Goal: Information Seeking & Learning: Learn about a topic

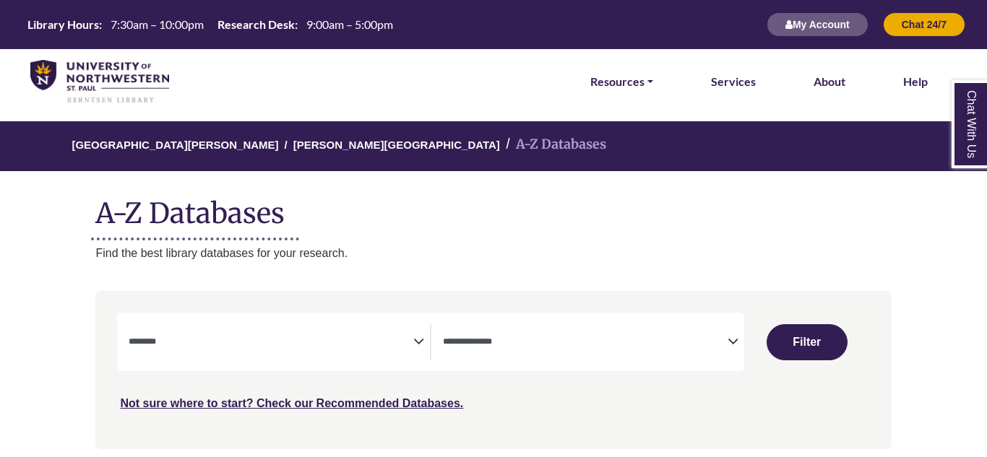
select select "Database Subject Filter"
select select "Database Types Filter"
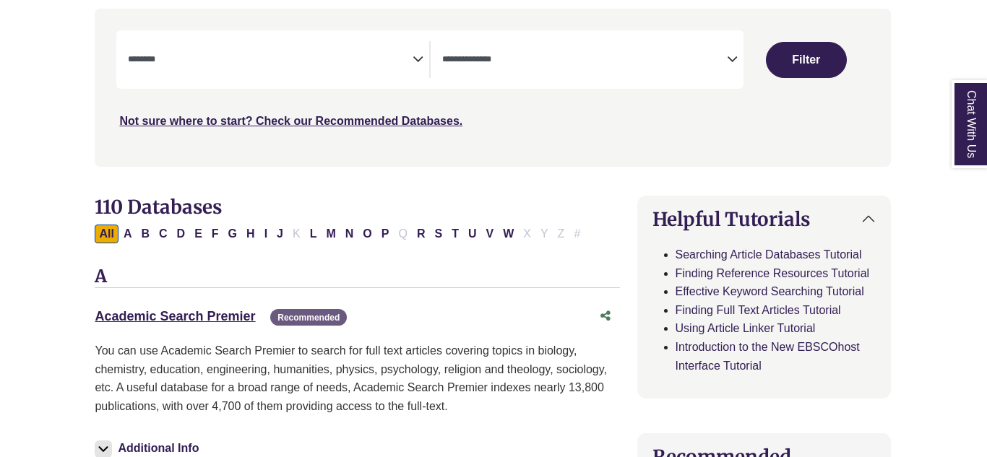
scroll to position [282, 1]
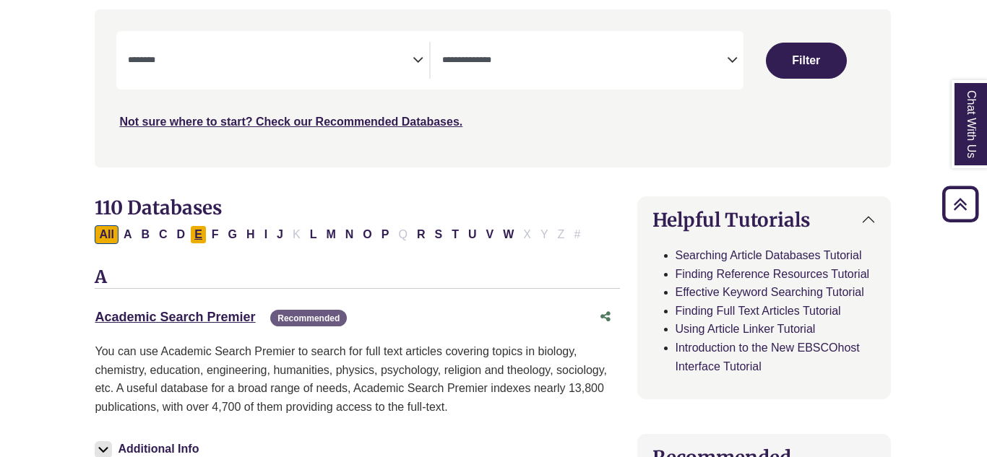
click at [199, 231] on button "E" at bounding box center [198, 234] width 17 height 19
select select "Database Subject Filter"
select select "Database Types Filter"
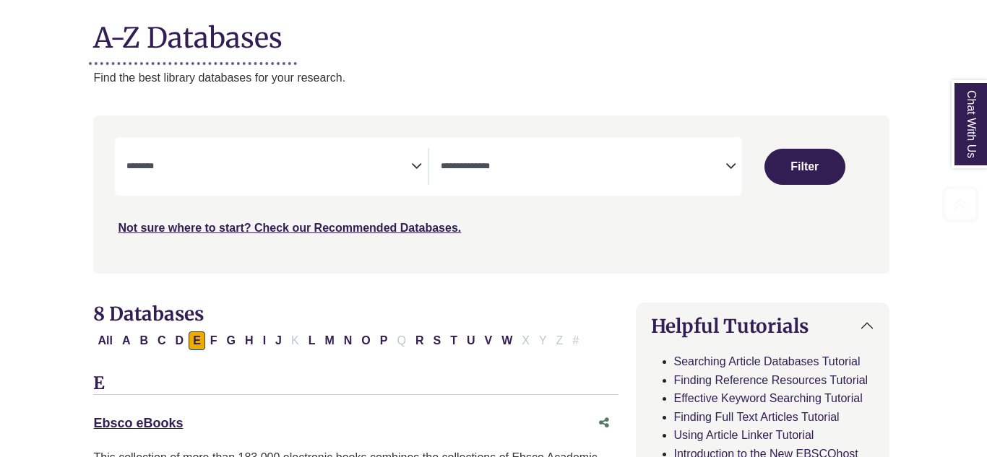
scroll to position [186, 2]
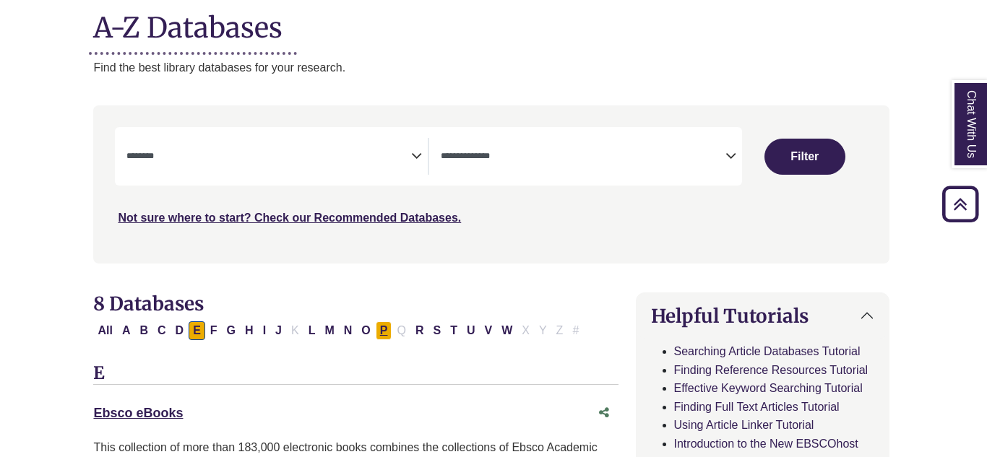
click at [388, 334] on button "P" at bounding box center [384, 331] width 17 height 19
select select "Database Subject Filter"
select select "Database Types Filter"
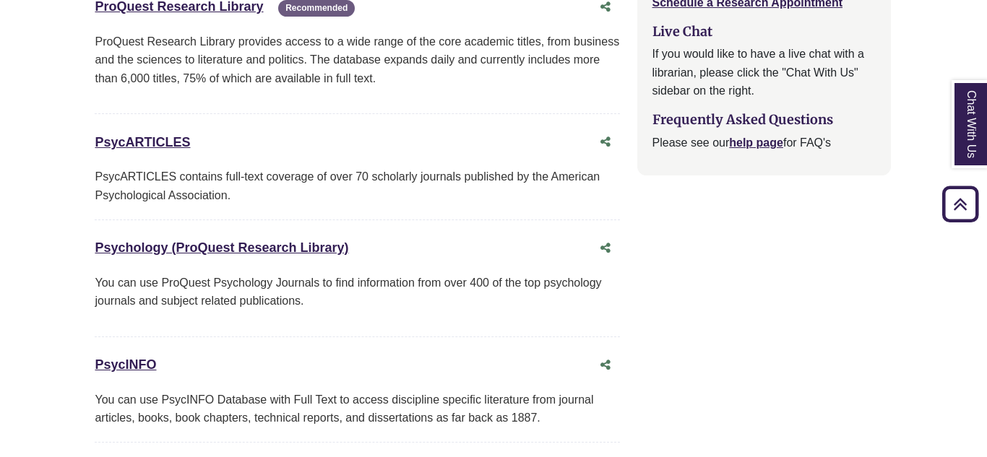
scroll to position [1775, 1]
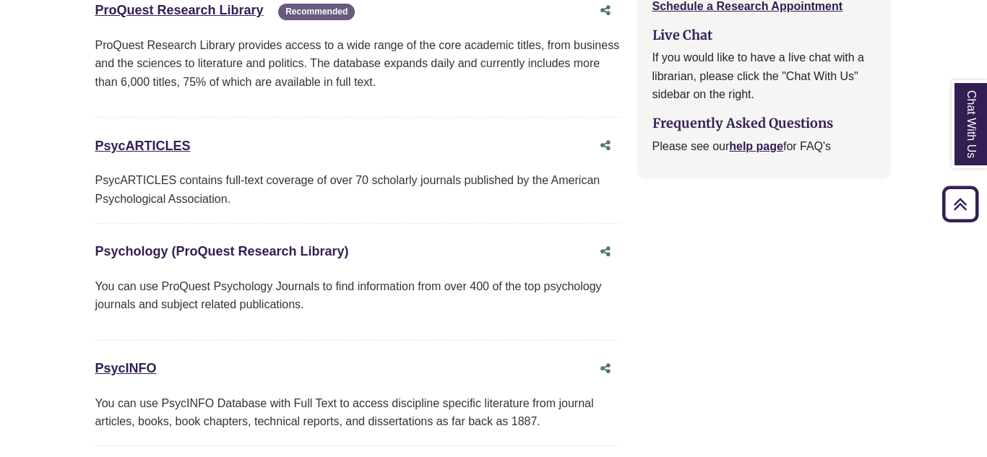
click at [160, 244] on link "Psychology (ProQuest Research Library) This link opens in a new window" at bounding box center [222, 251] width 254 height 14
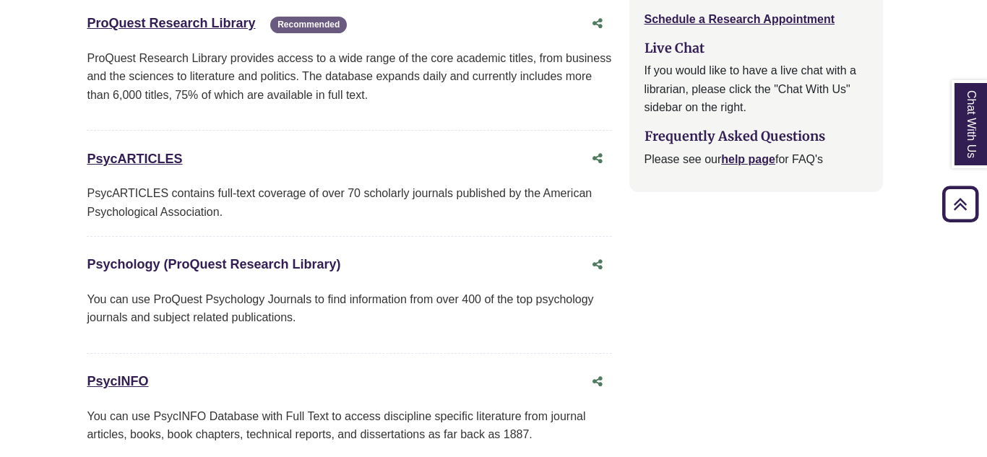
scroll to position [1762, 9]
click at [145, 152] on link "PsycARTICLES This link opens in a new window" at bounding box center [134, 159] width 95 height 14
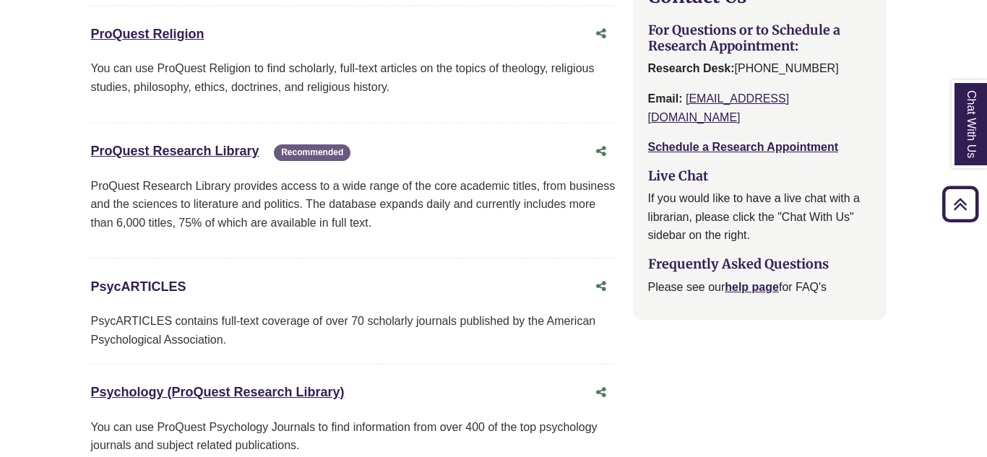
scroll to position [1641, 5]
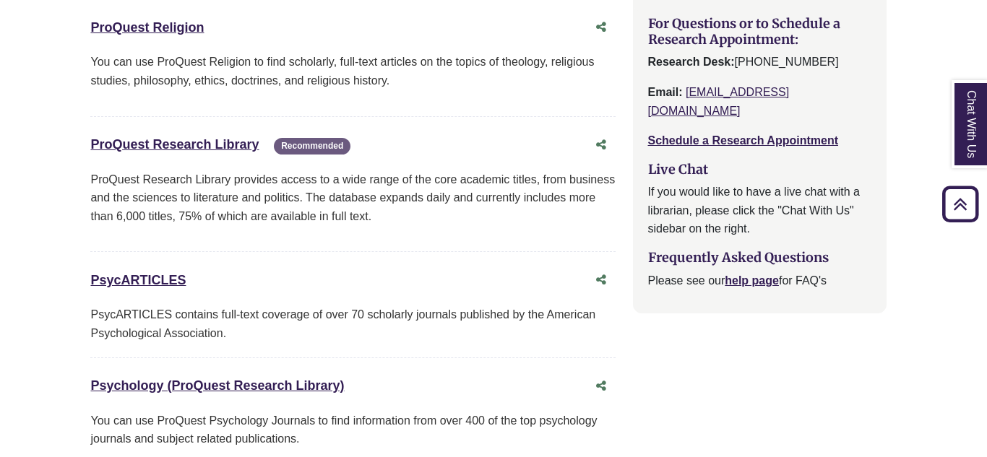
drag, startPoint x: 86, startPoint y: 255, endPoint x: 206, endPoint y: 259, distance: 120.0
copy link "PsycARTICLES"
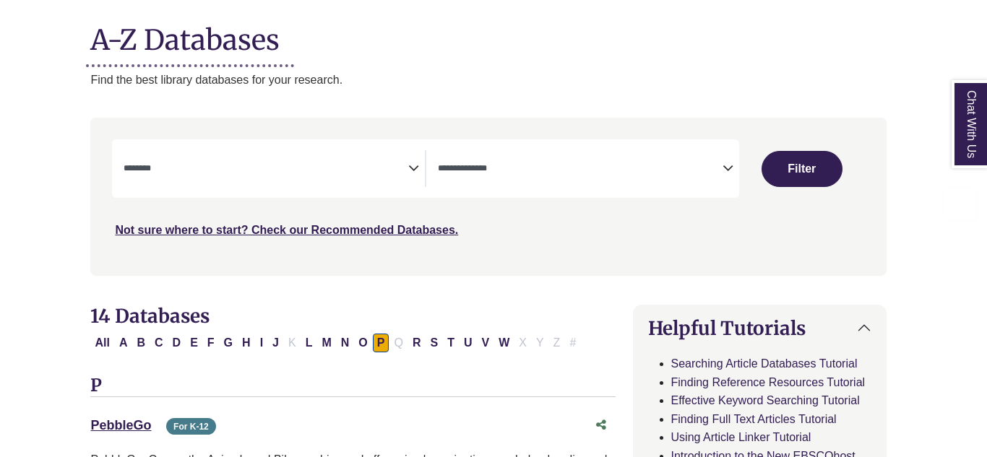
scroll to position [178, 1]
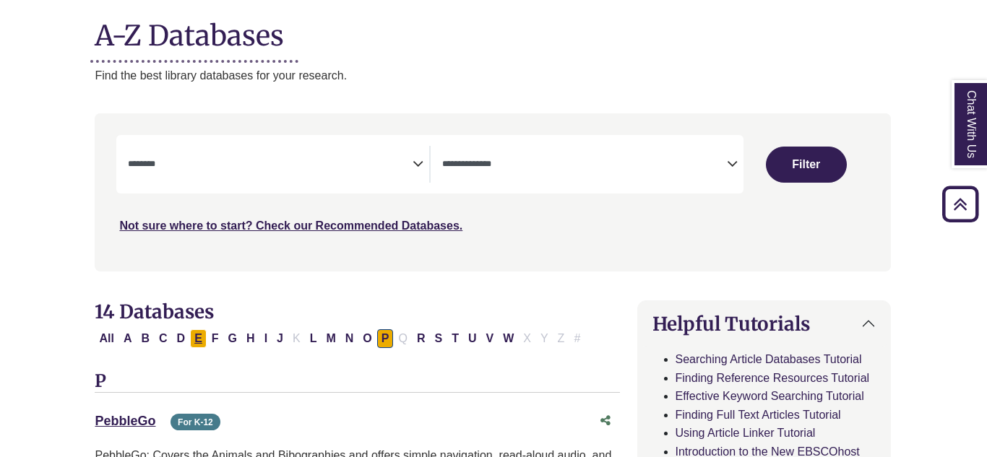
click at [202, 340] on button "E" at bounding box center [198, 339] width 17 height 19
select select "Database Subject Filter"
select select "Database Types Filter"
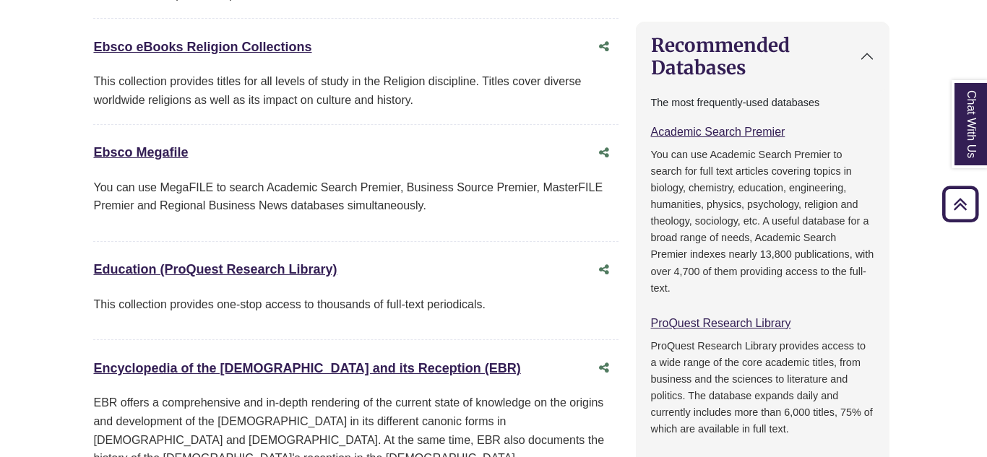
scroll to position [699, 2]
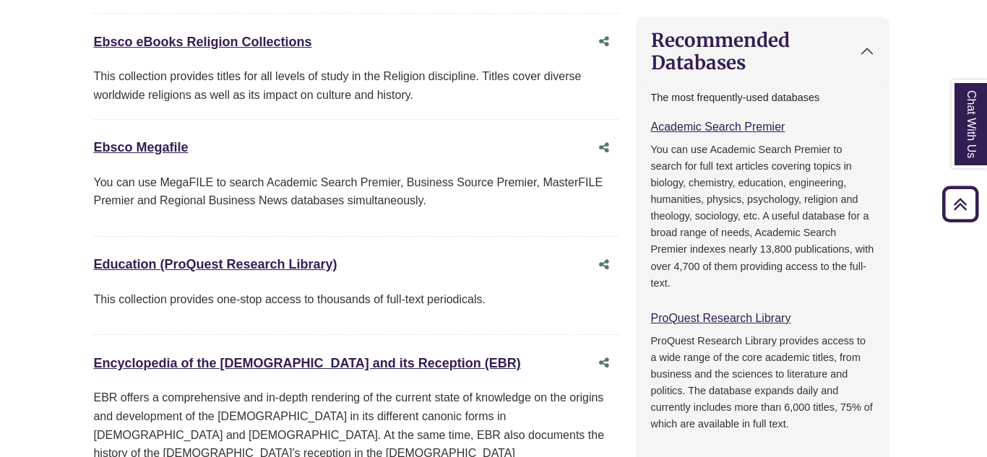
drag, startPoint x: 90, startPoint y: 259, endPoint x: 365, endPoint y: 241, distance: 275.9
copy link "Education (ProQuest Research Library)"
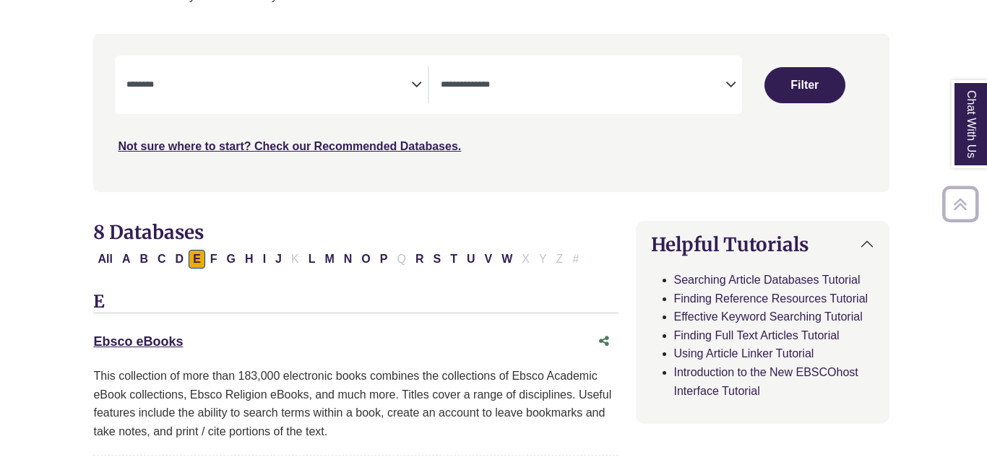
scroll to position [275, 2]
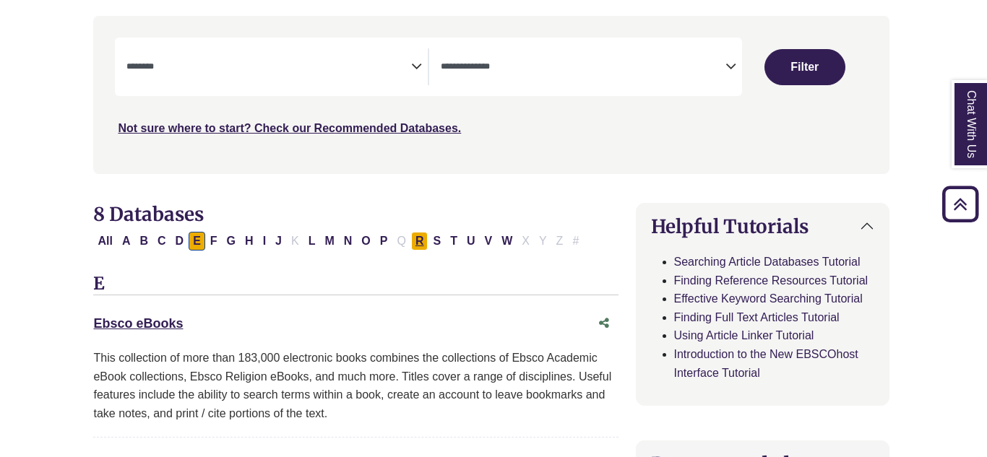
click at [427, 239] on button "R" at bounding box center [419, 241] width 17 height 19
select select "Database Subject Filter"
select select "Database Types Filter"
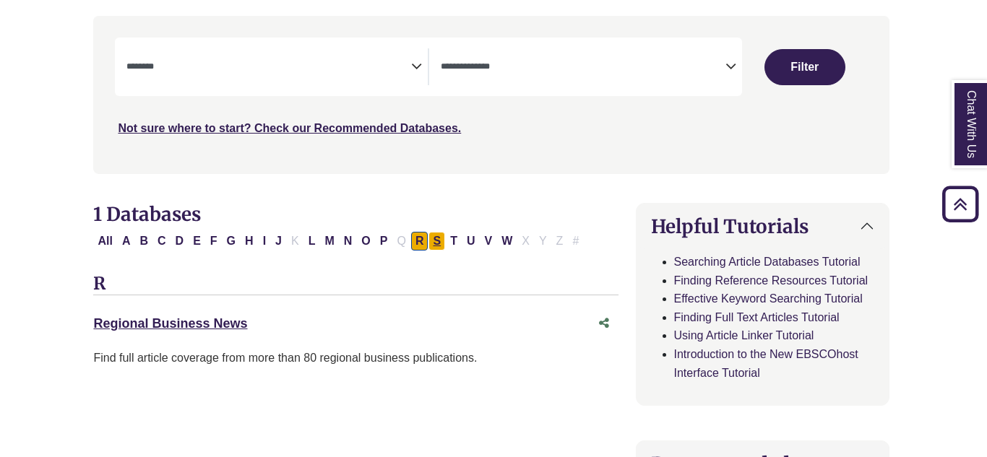
click at [436, 242] on button "S" at bounding box center [437, 241] width 17 height 19
select select "Database Subject Filter"
select select "Database Types Filter"
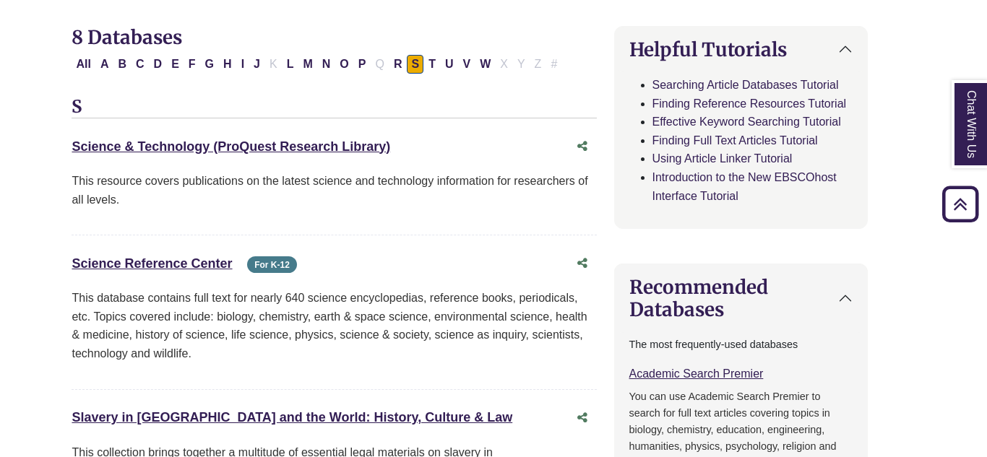
scroll to position [453, 22]
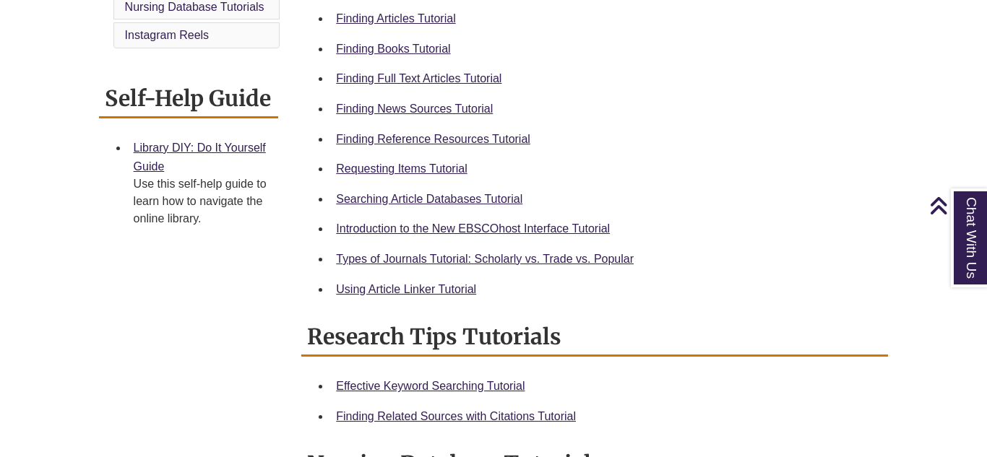
scroll to position [517, 0]
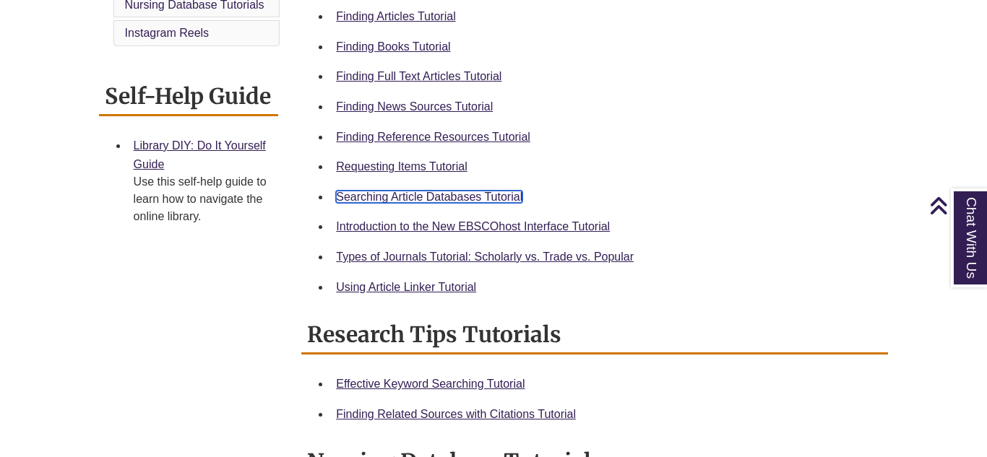
click at [455, 191] on link "Searching Article Databases Tutorial" at bounding box center [429, 197] width 186 height 12
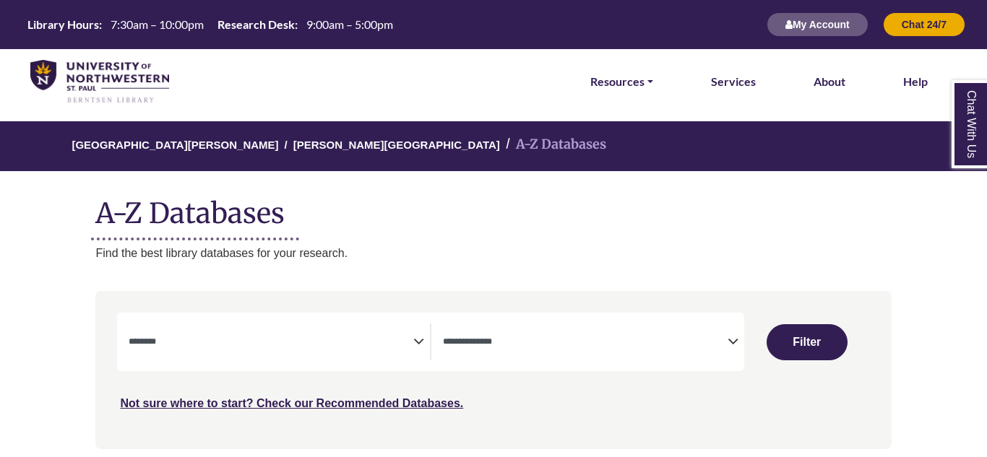
select select "Database Subject Filter"
select select "Database Types Filter"
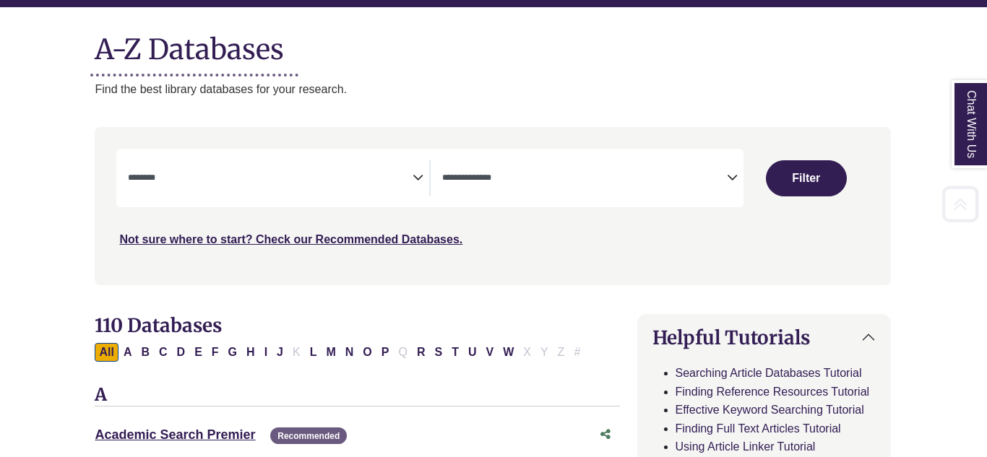
scroll to position [167, 1]
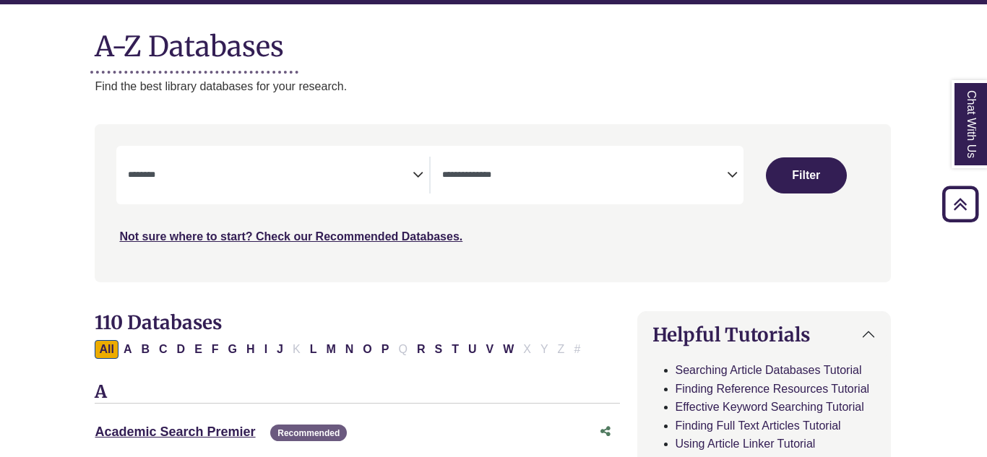
click at [420, 176] on icon "Search filters" at bounding box center [418, 173] width 11 height 22
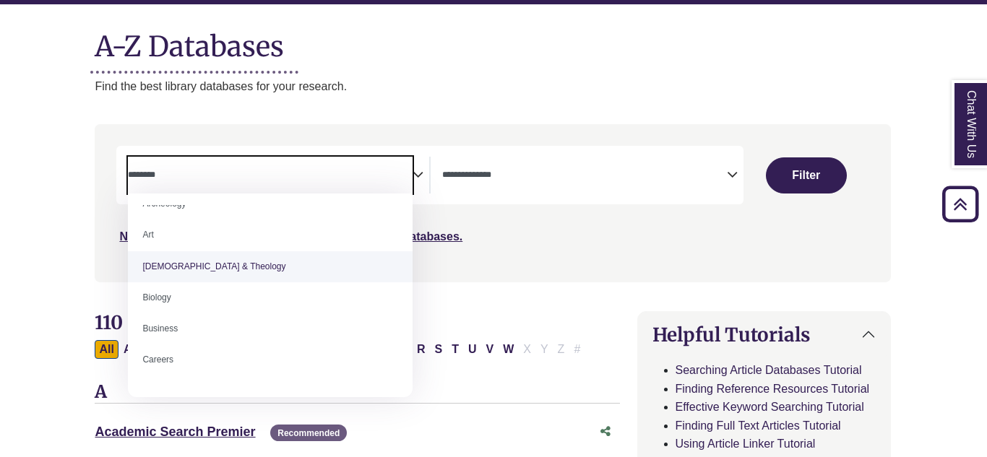
scroll to position [0, 0]
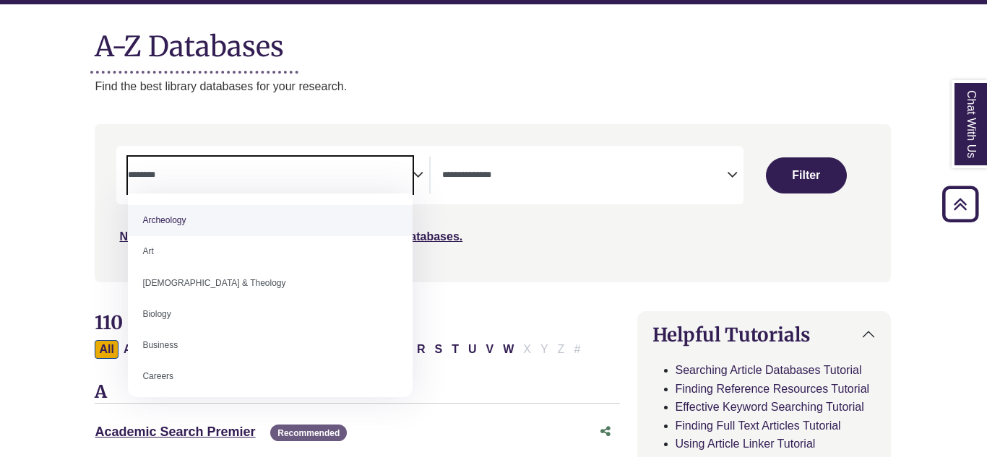
click at [496, 198] on div "**********" at bounding box center [429, 175] width 627 height 59
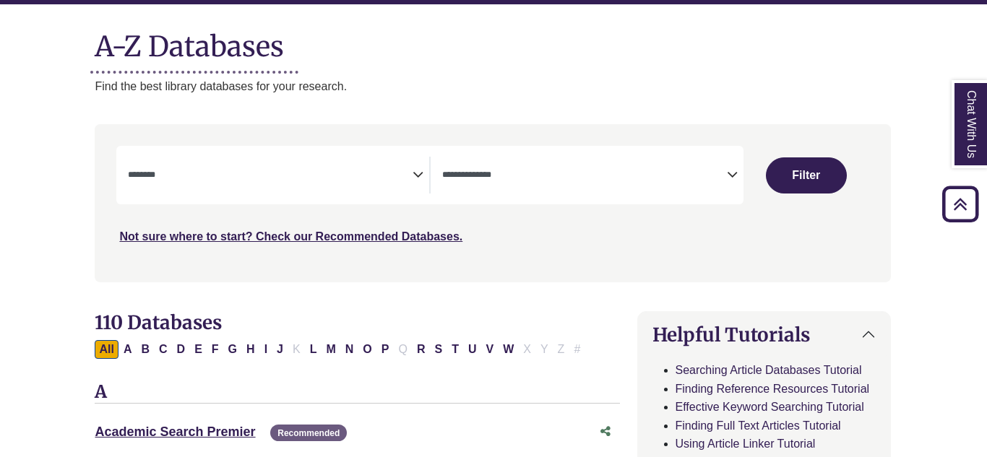
click at [549, 172] on textarea "Search" at bounding box center [584, 177] width 285 height 12
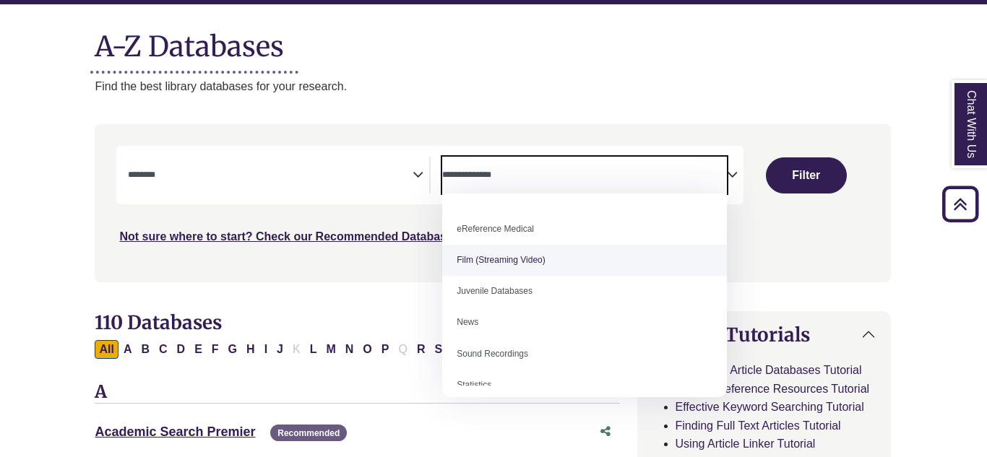
scroll to position [100, 0]
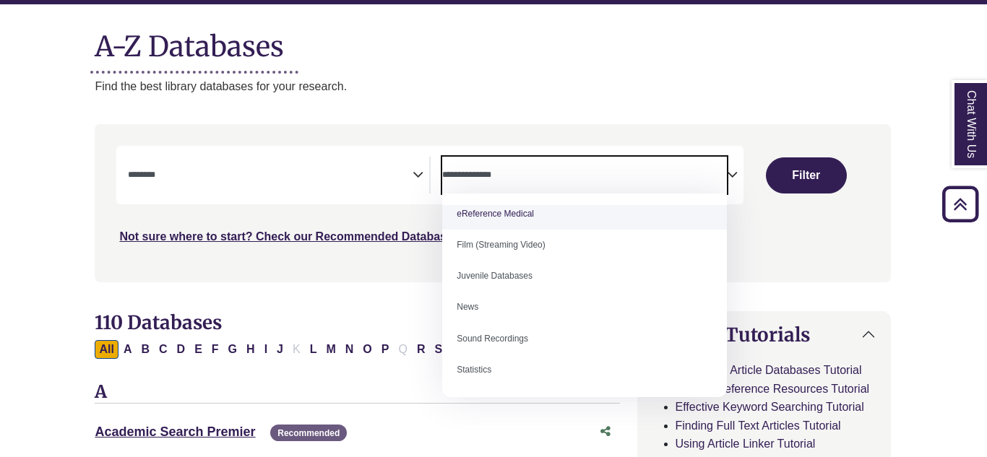
click at [856, 194] on div "Clear Filters Filter" at bounding box center [807, 175] width 126 height 59
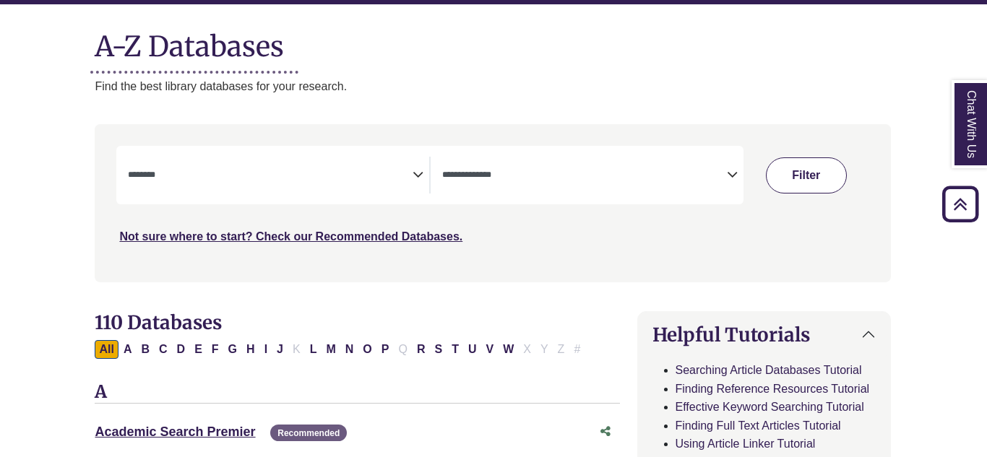
click at [825, 180] on button "Filter" at bounding box center [806, 176] width 81 height 36
select select "Database Subject Filter"
select select "Database Types Filter"
click at [825, 180] on button "Filter" at bounding box center [806, 176] width 81 height 36
select select "Database Subject Filter"
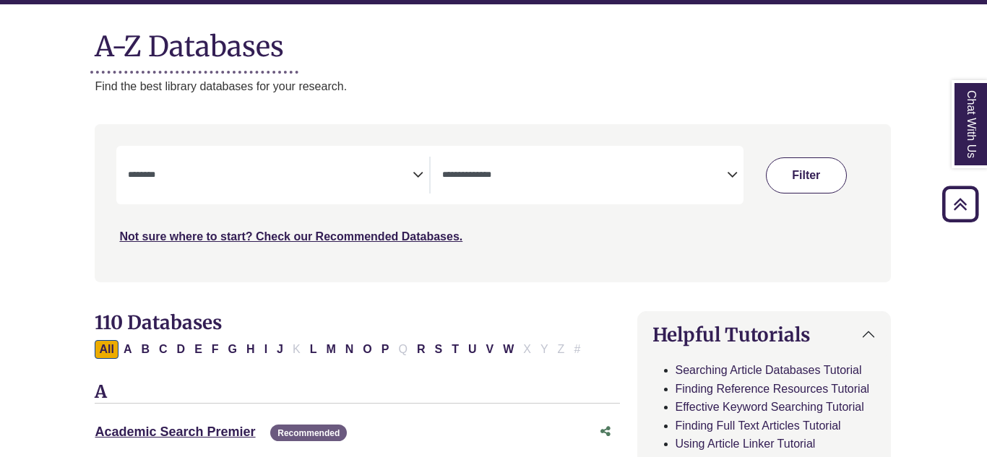
select select "Database Types Filter"
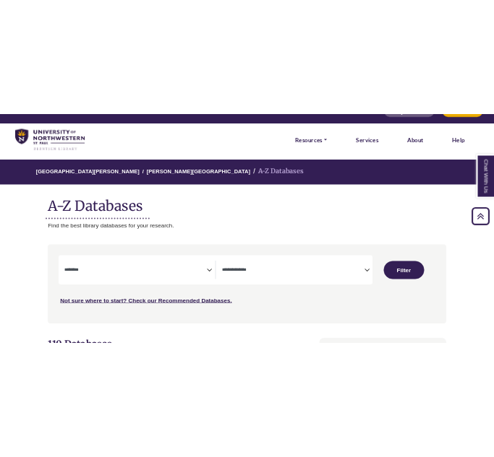
scroll to position [0, 0]
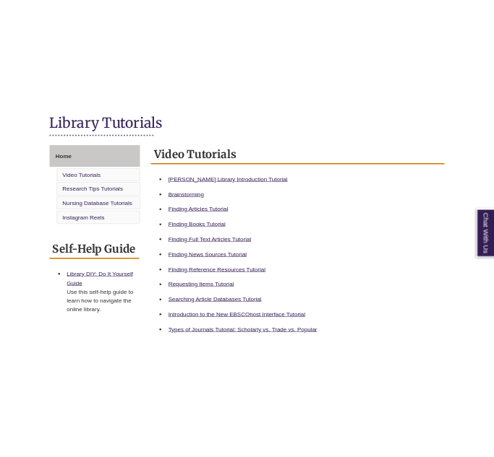
scroll to position [343, 0]
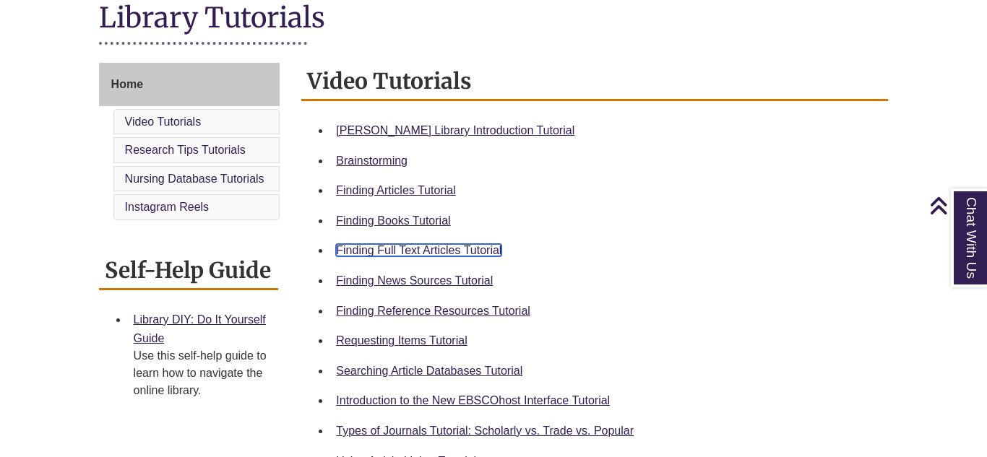
click at [423, 251] on link "Finding Full Text Articles Tutorial" at bounding box center [418, 250] width 165 height 12
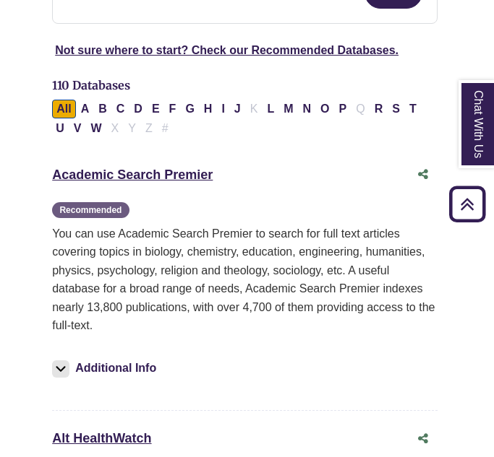
scroll to position [389, 2]
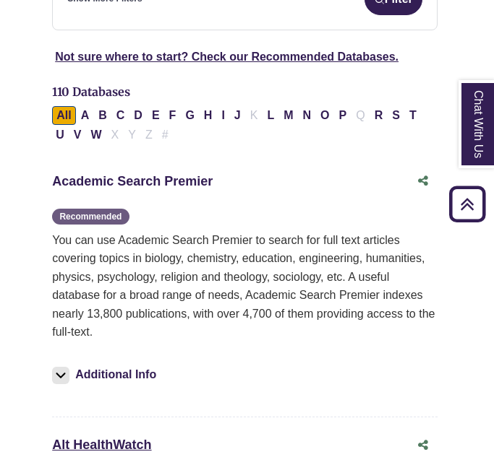
click at [157, 174] on link "Academic Search Premier This link opens in a new window" at bounding box center [132, 181] width 160 height 14
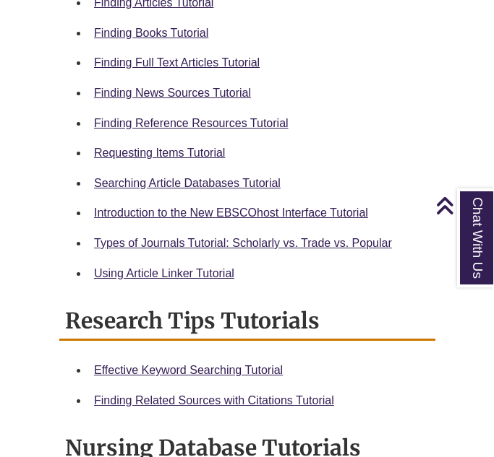
scroll to position [831, 0]
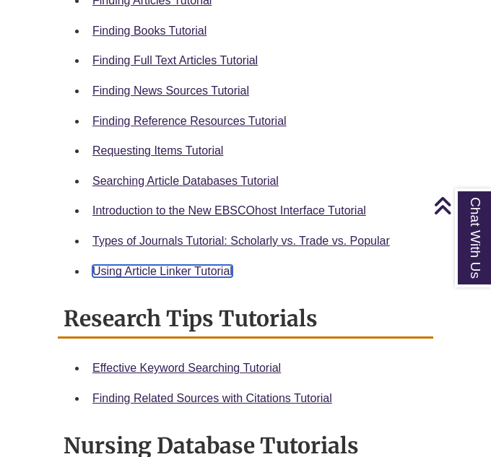
click at [204, 267] on link "Using Article Linker Tutorial" at bounding box center [162, 271] width 140 height 12
